Goal: Navigation & Orientation: Find specific page/section

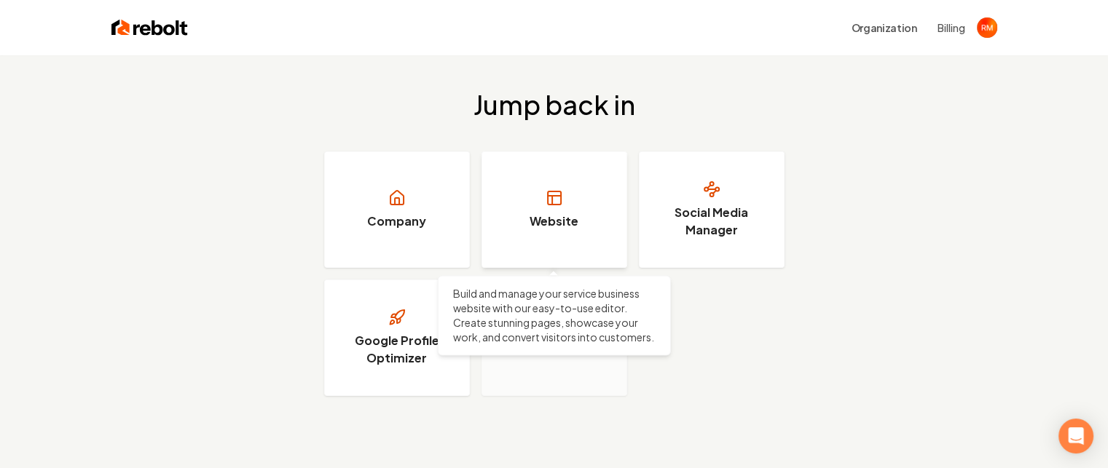
click at [535, 211] on link "Website" at bounding box center [555, 210] width 146 height 117
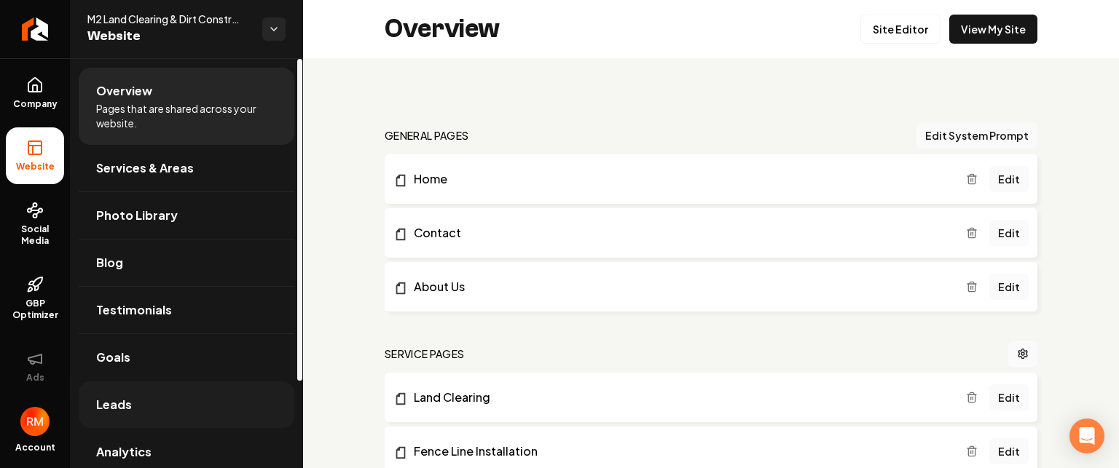
click at [108, 401] on span "Leads" at bounding box center [114, 404] width 36 height 17
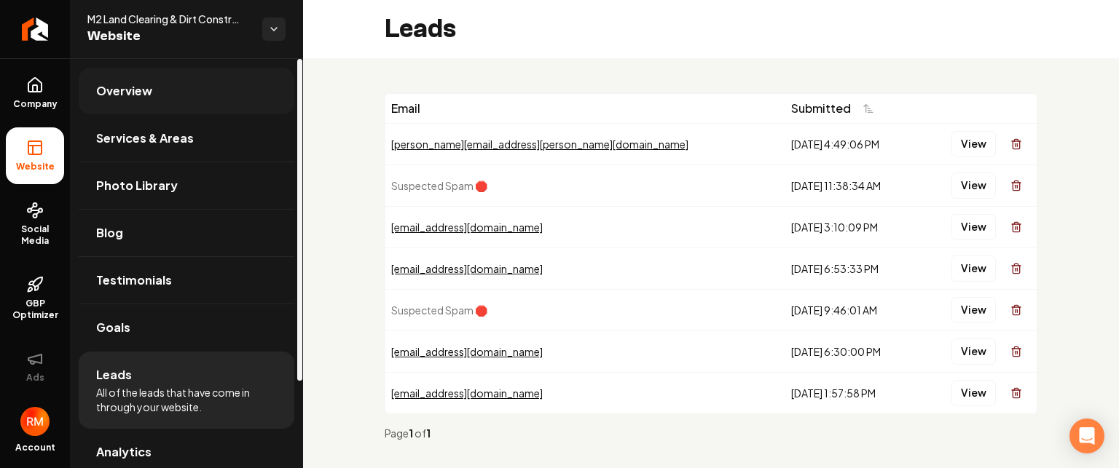
click at [125, 98] on span "Overview" at bounding box center [124, 90] width 56 height 17
